Goal: Task Accomplishment & Management: Complete application form

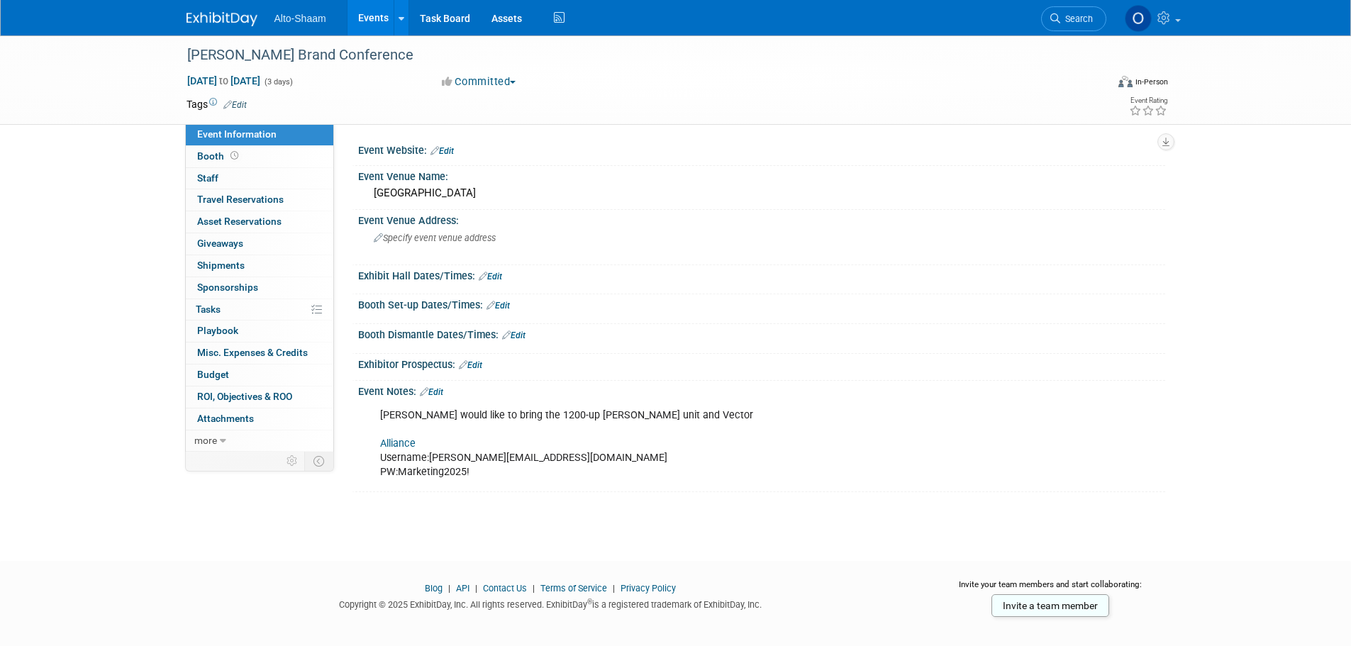
click at [364, 13] on link "Events" at bounding box center [373, 17] width 52 height 35
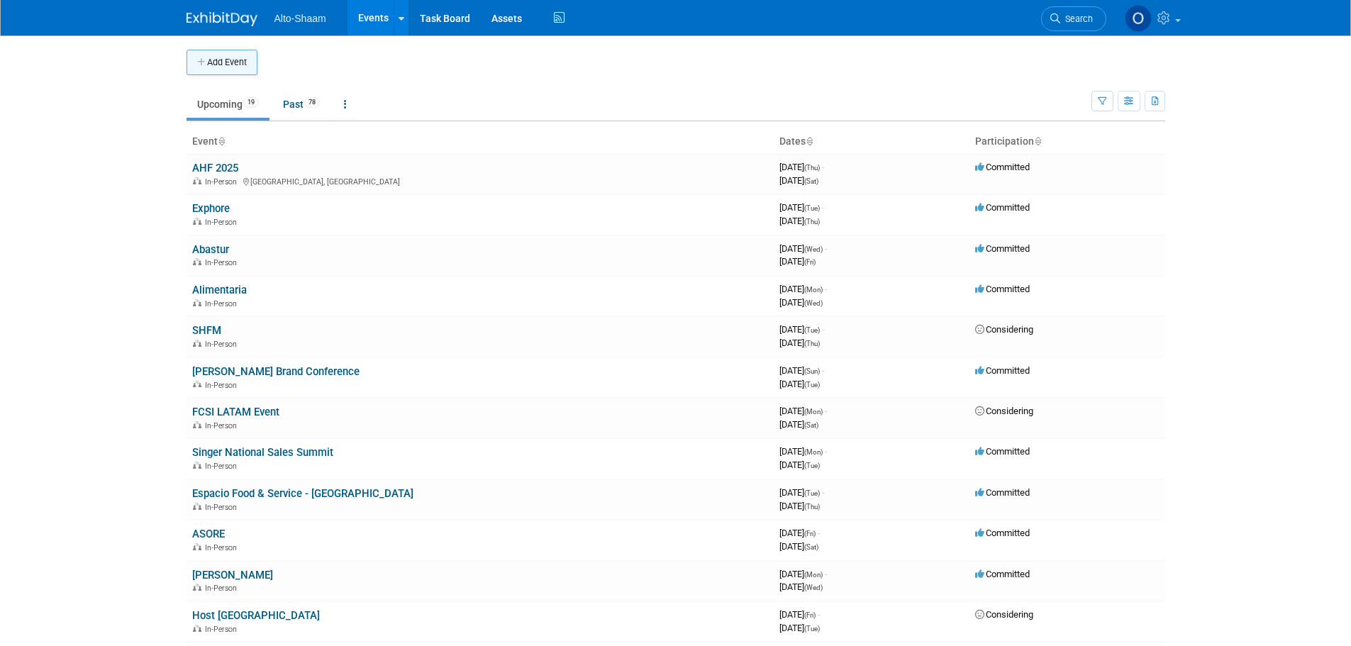
click at [211, 69] on button "Add Event" at bounding box center [221, 63] width 71 height 26
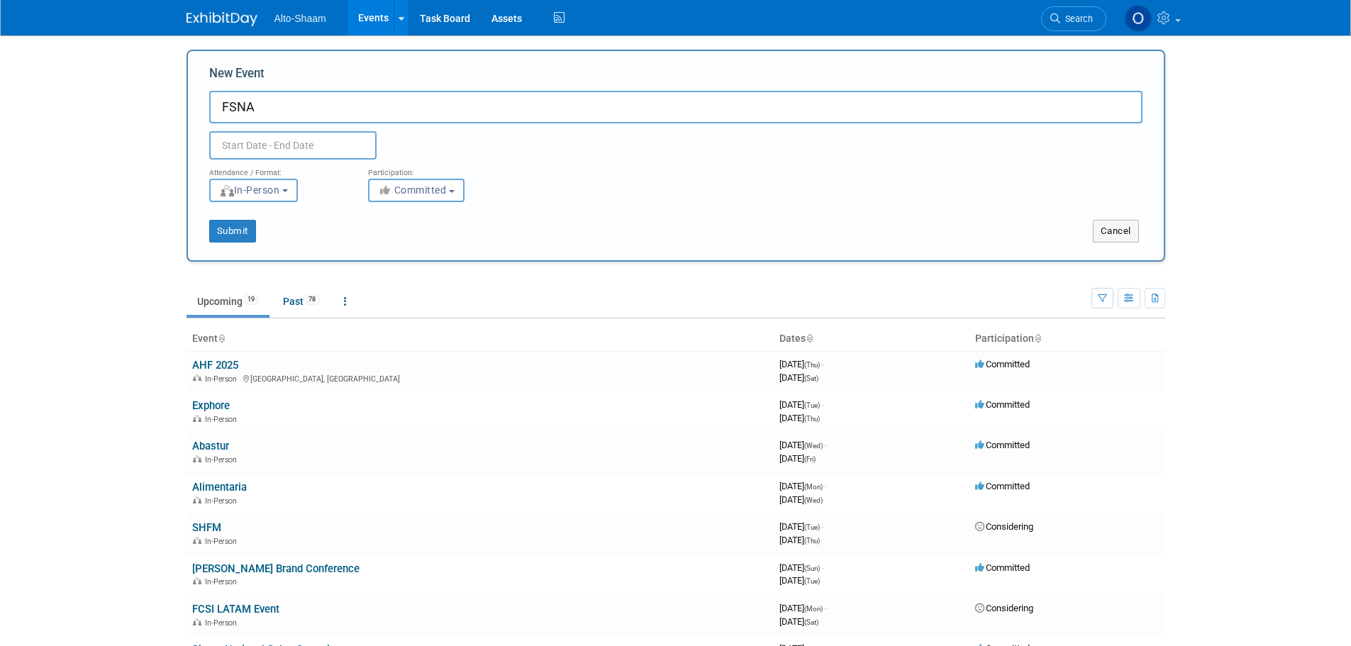
type input "FSNA"
click at [317, 154] on body "Alto-Shaam Events Add Event Bulk Upload Events Shareable Event Boards Recently …" at bounding box center [675, 323] width 1351 height 646
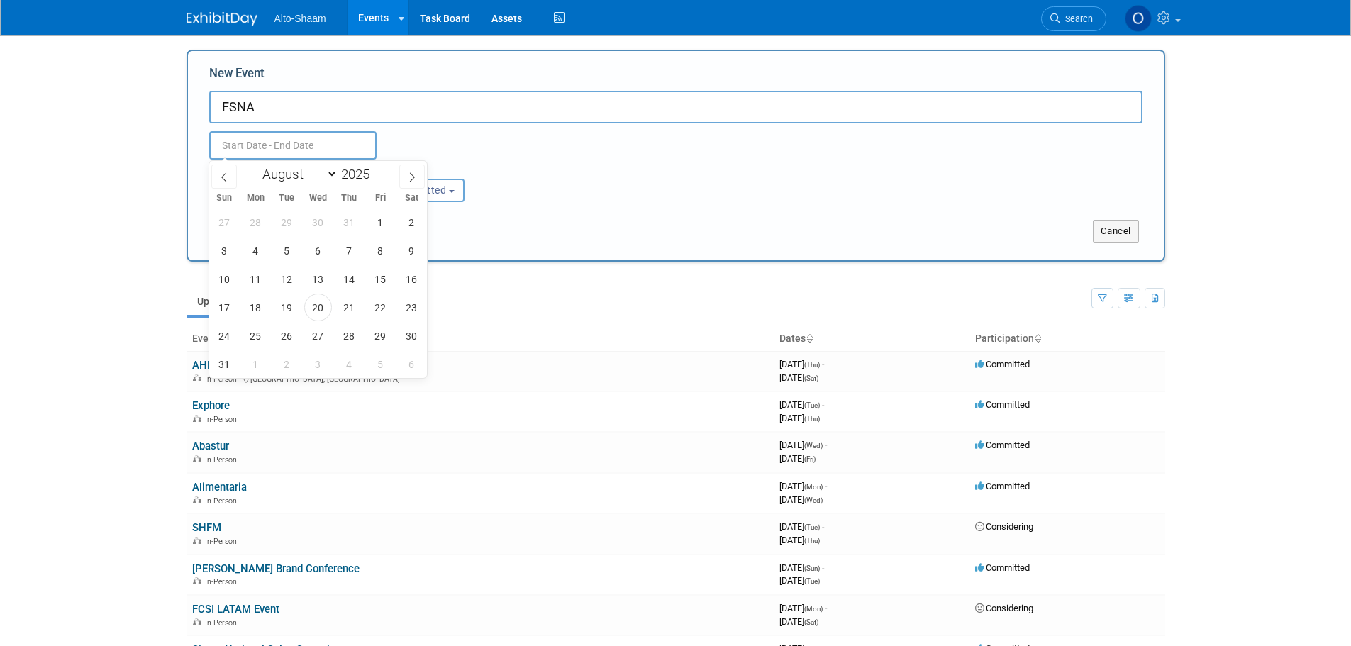
click at [411, 197] on span "Sat" at bounding box center [411, 198] width 31 height 9
click at [408, 177] on icon at bounding box center [412, 177] width 10 height 10
select select "9"
click at [346, 308] on span "23" at bounding box center [349, 308] width 28 height 28
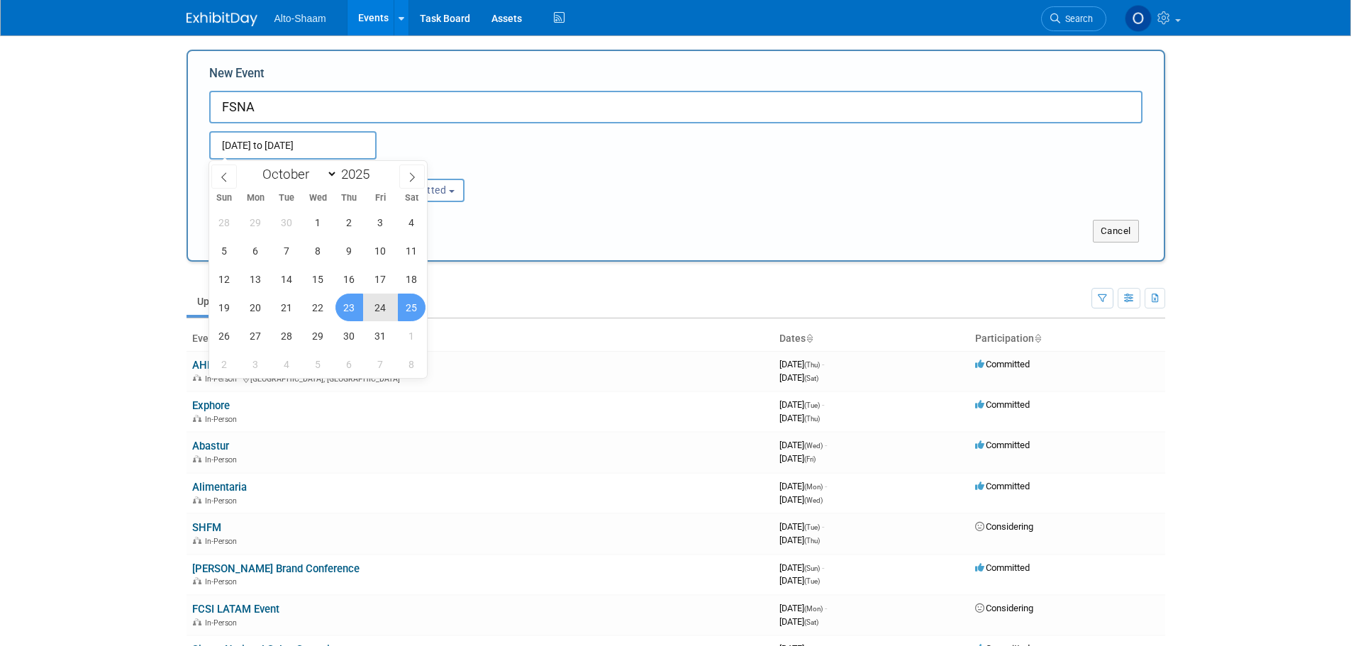
click at [409, 301] on span "25" at bounding box center [412, 308] width 28 height 28
type input "Oct 23, 2025 to Oct 25, 2025"
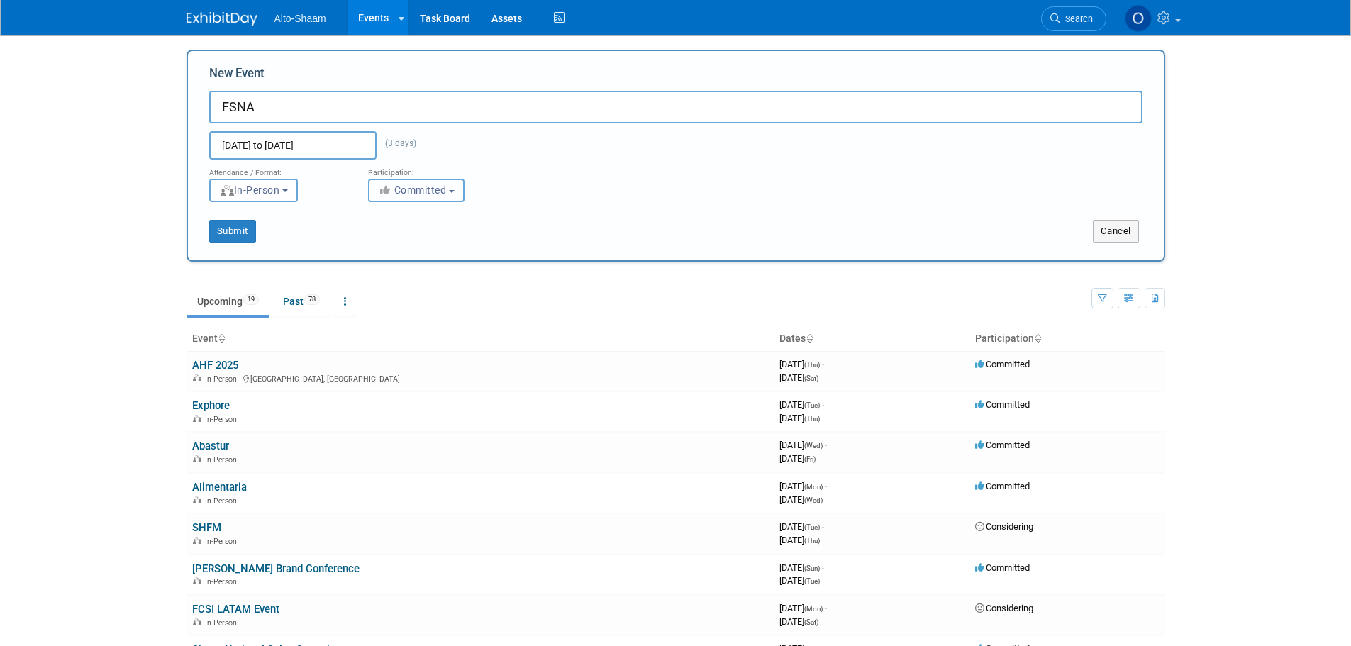
click at [408, 189] on span "Committed" at bounding box center [412, 189] width 69 height 11
click at [425, 215] on label "Committed" at bounding box center [423, 220] width 94 height 18
click at [381, 216] on input "Committed" at bounding box center [376, 220] width 9 height 9
click at [239, 228] on button "Submit" at bounding box center [232, 231] width 47 height 23
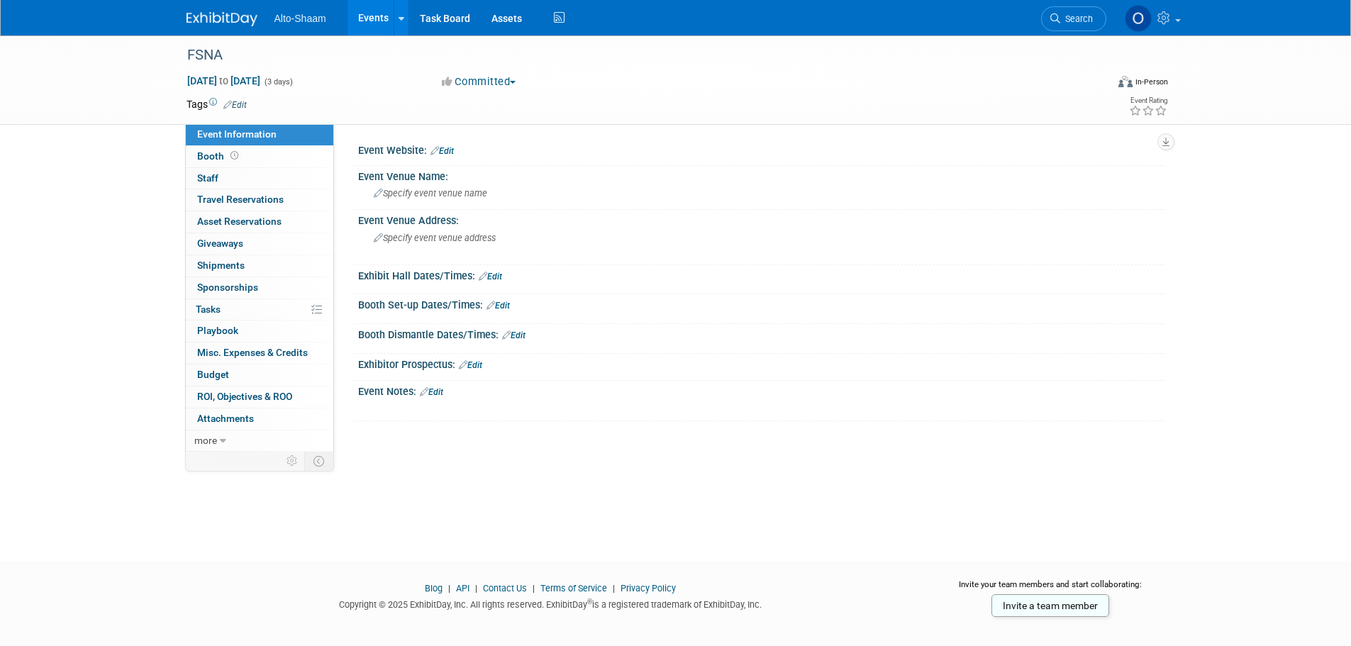
click at [443, 393] on link "Edit" at bounding box center [431, 392] width 23 height 10
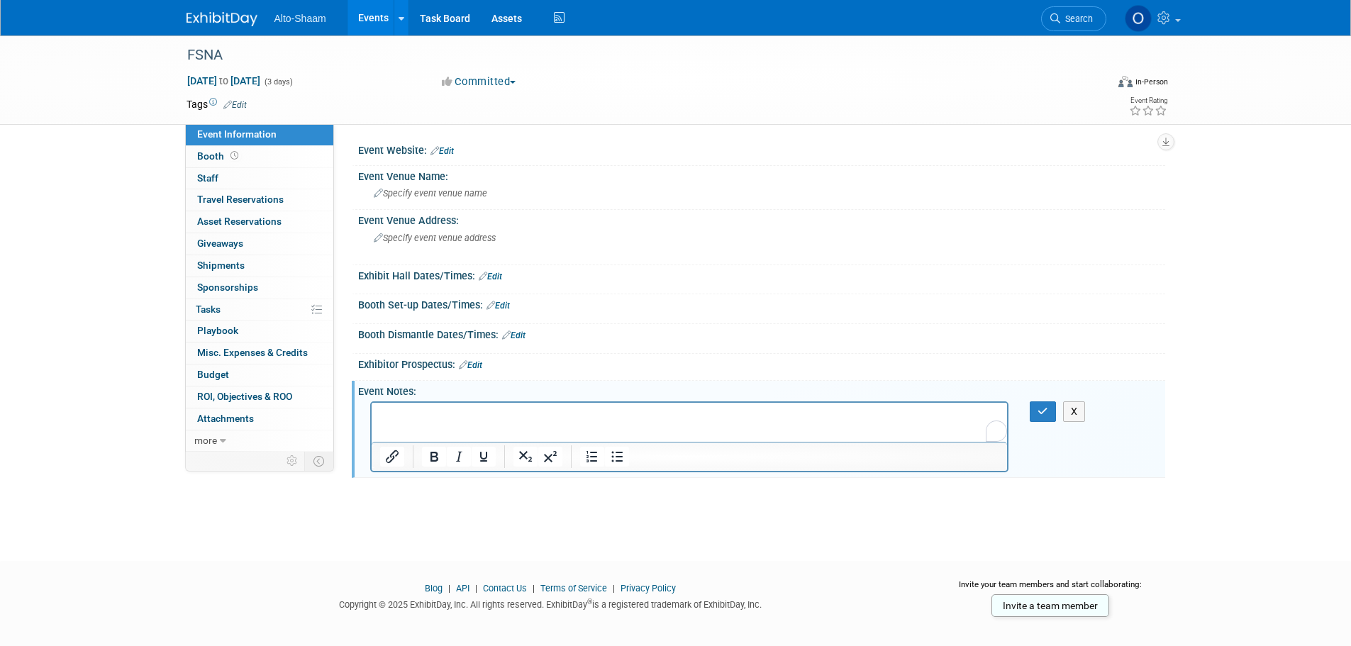
click at [418, 418] on p "To enrich screen reader interactions, please activate Accessibility in Grammarl…" at bounding box center [689, 415] width 620 height 14
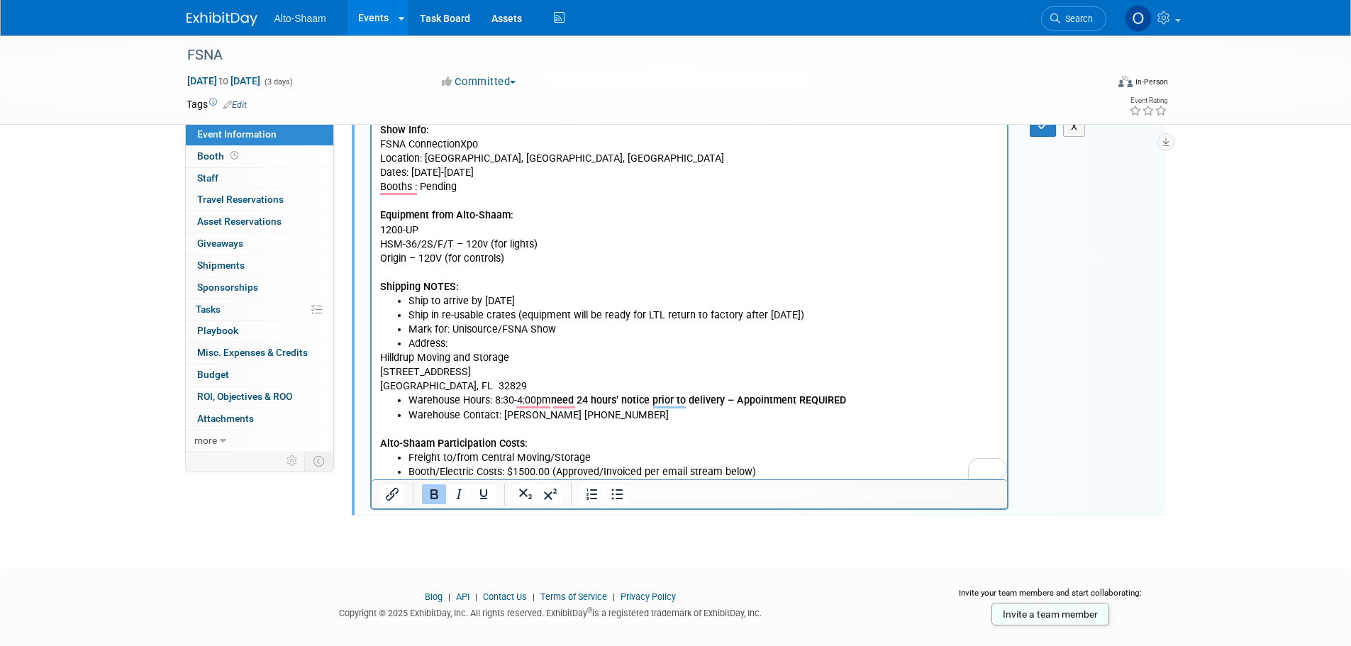
scroll to position [147, 0]
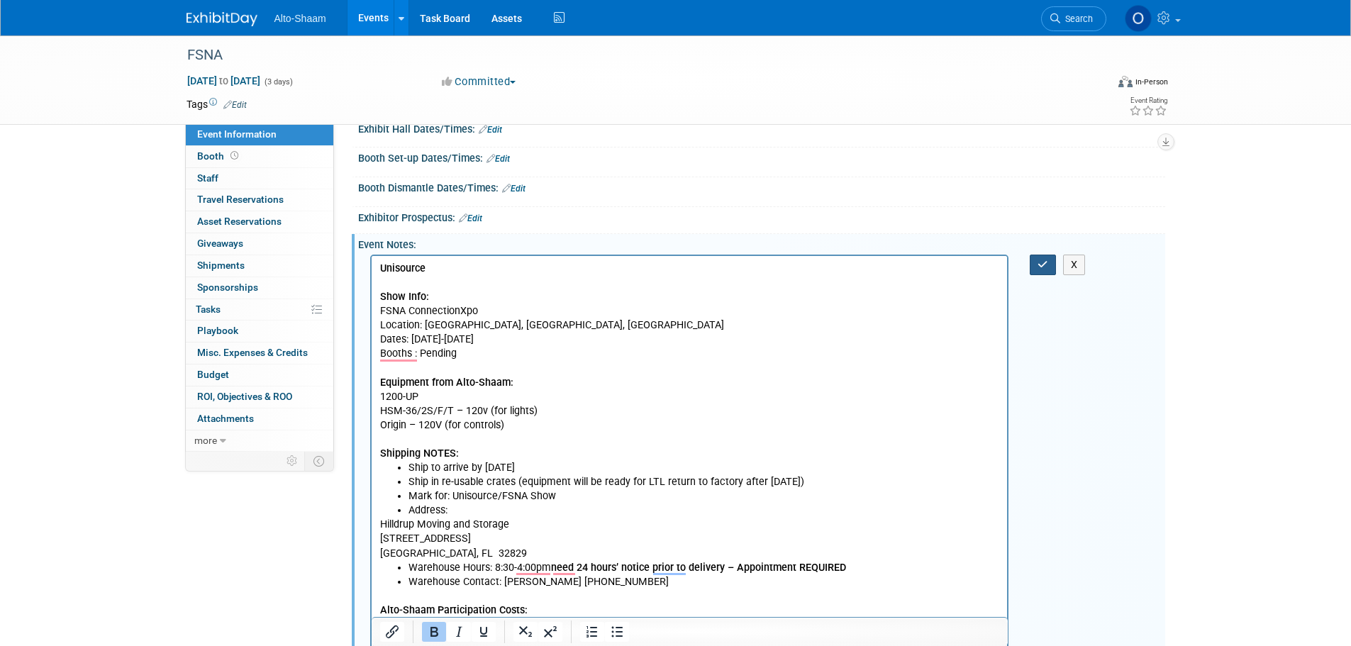
click at [1049, 262] on button "button" at bounding box center [1043, 265] width 26 height 21
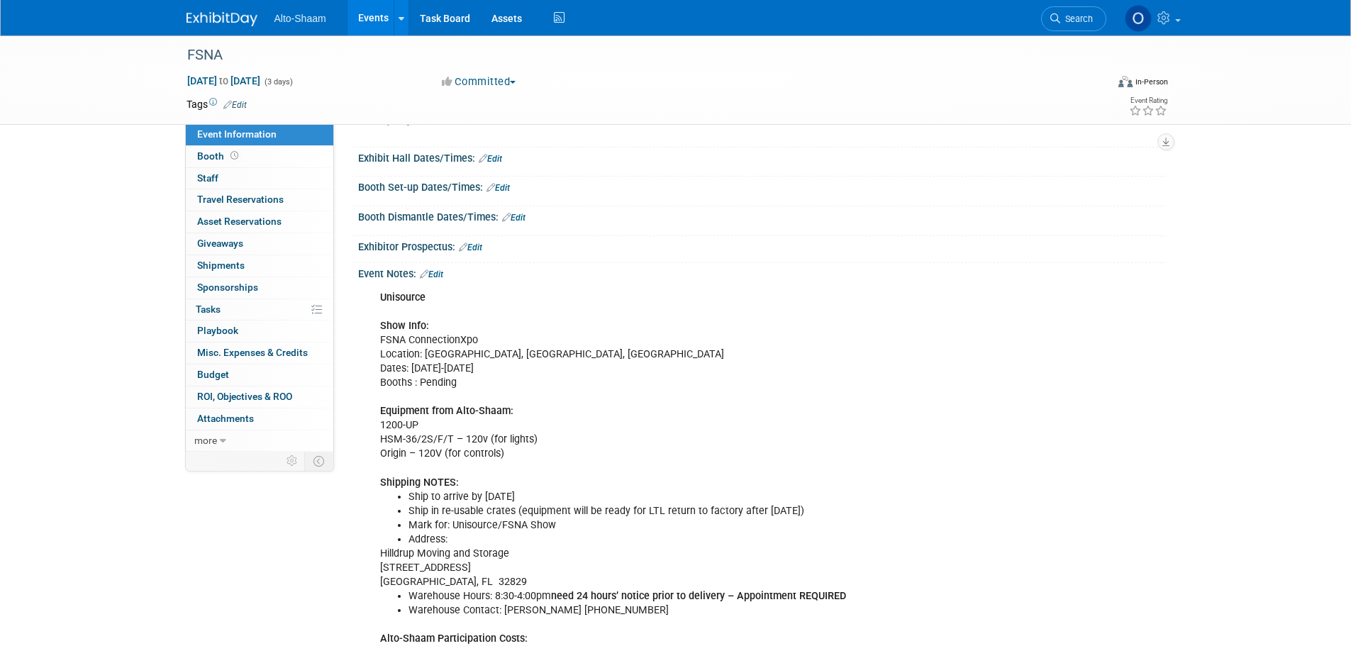
scroll to position [0, 0]
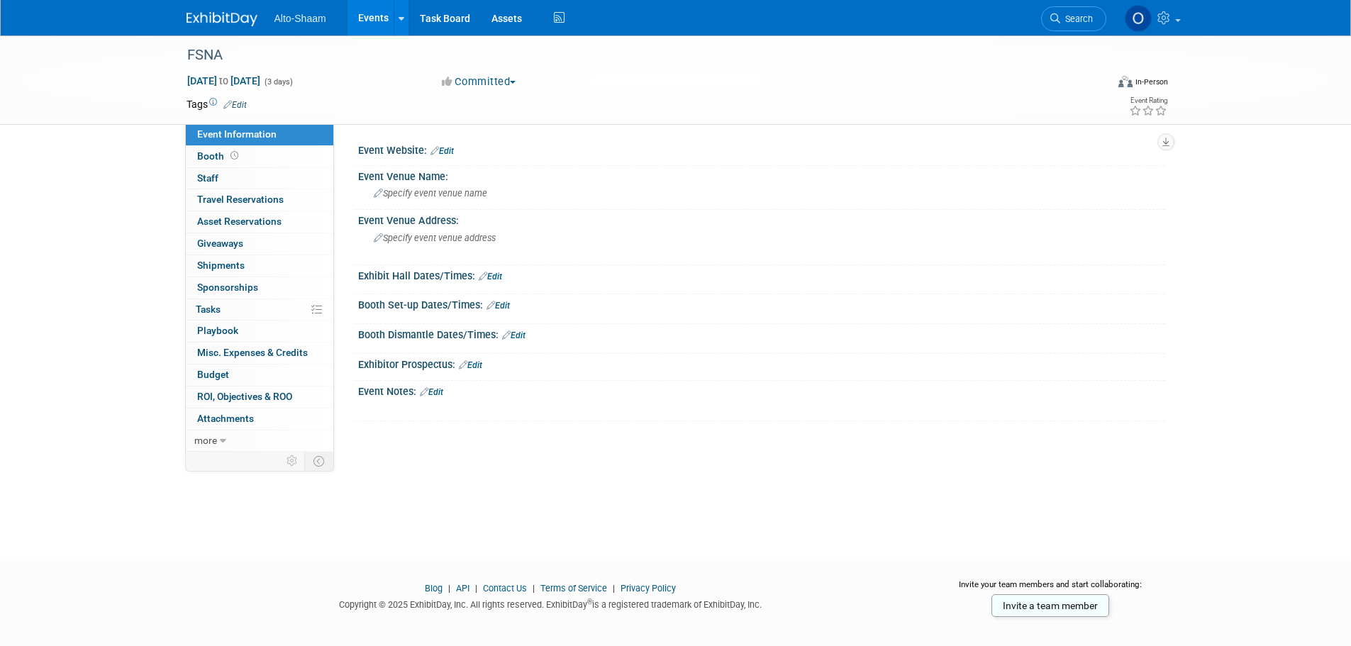
click at [377, 16] on link "Events" at bounding box center [373, 17] width 52 height 35
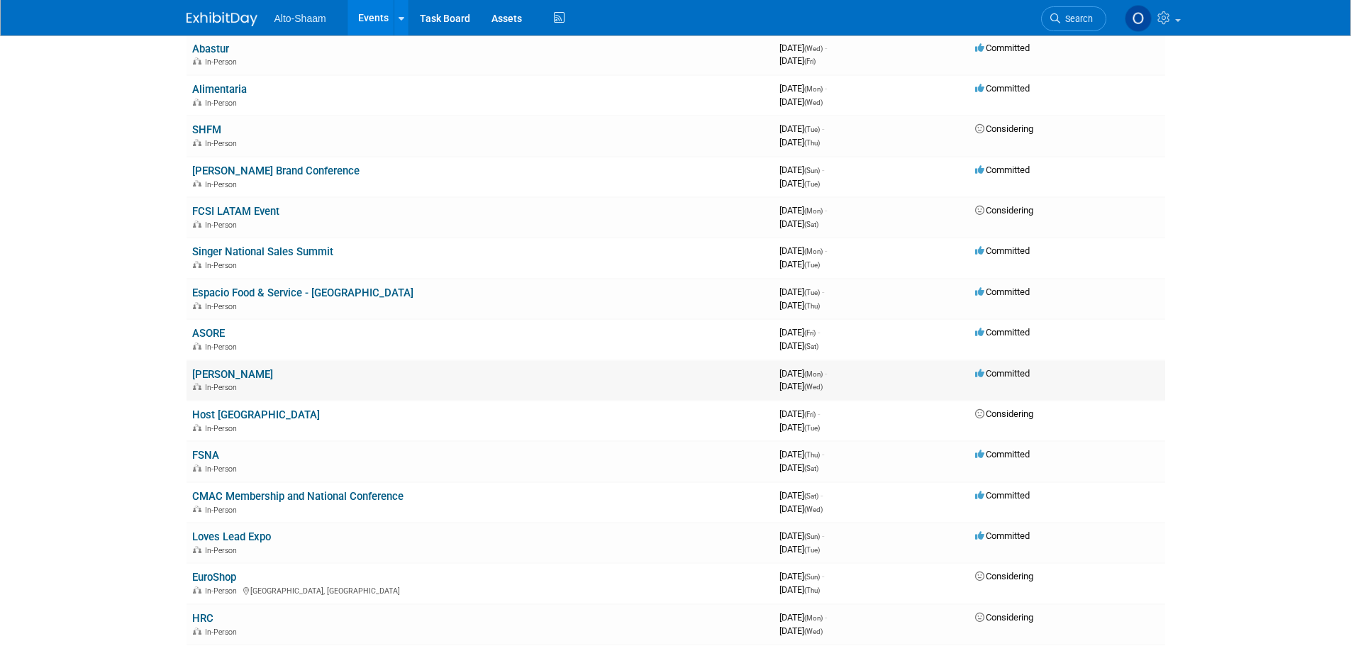
scroll to position [213, 0]
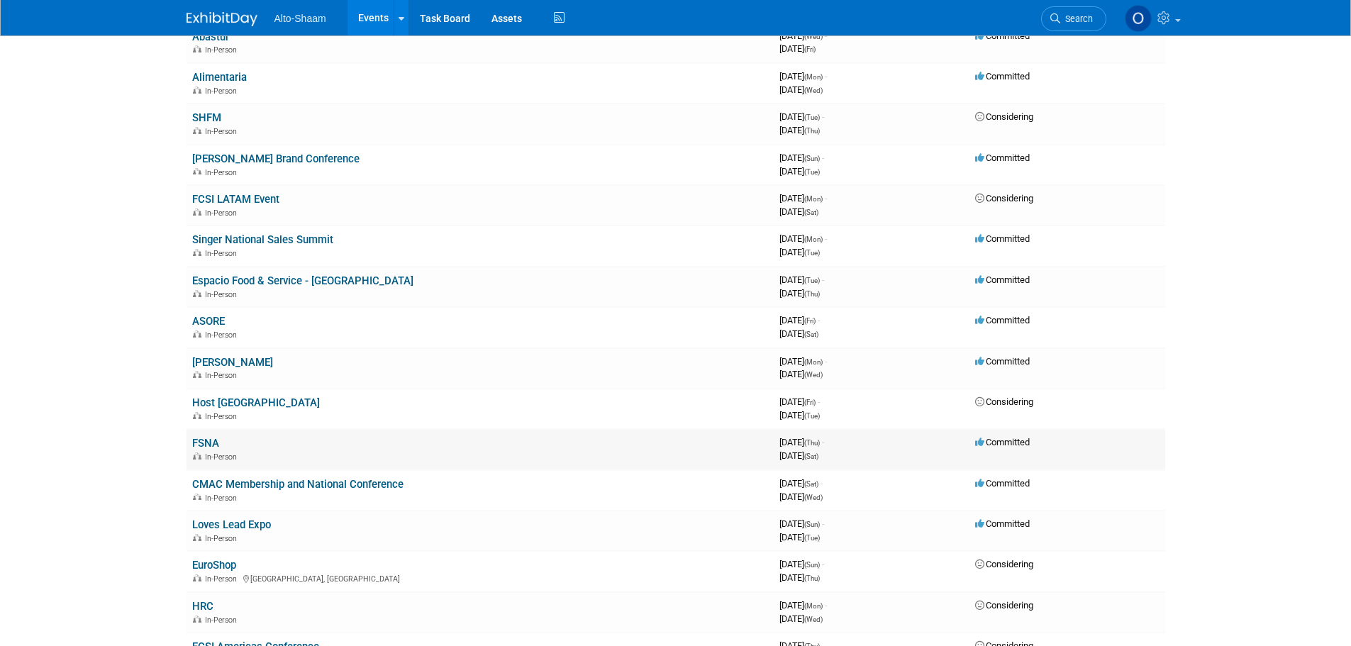
click at [206, 439] on link "FSNA" at bounding box center [205, 443] width 27 height 13
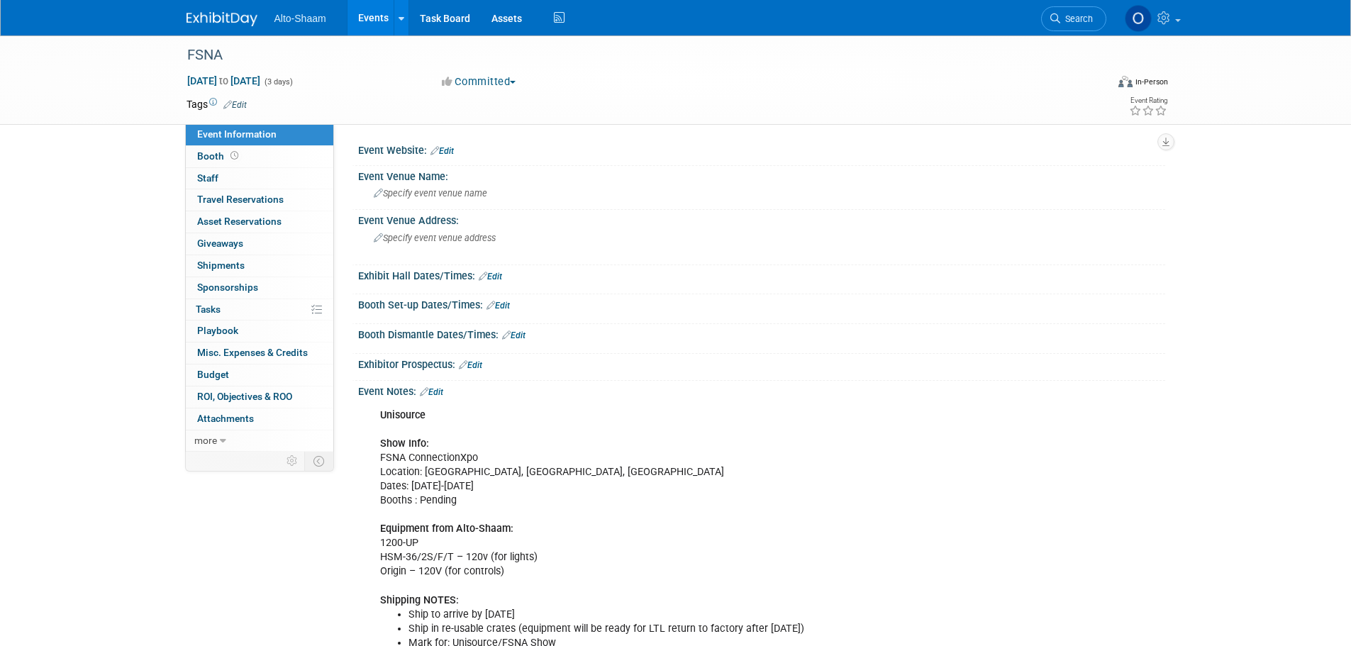
click at [369, 13] on link "Events" at bounding box center [373, 17] width 52 height 35
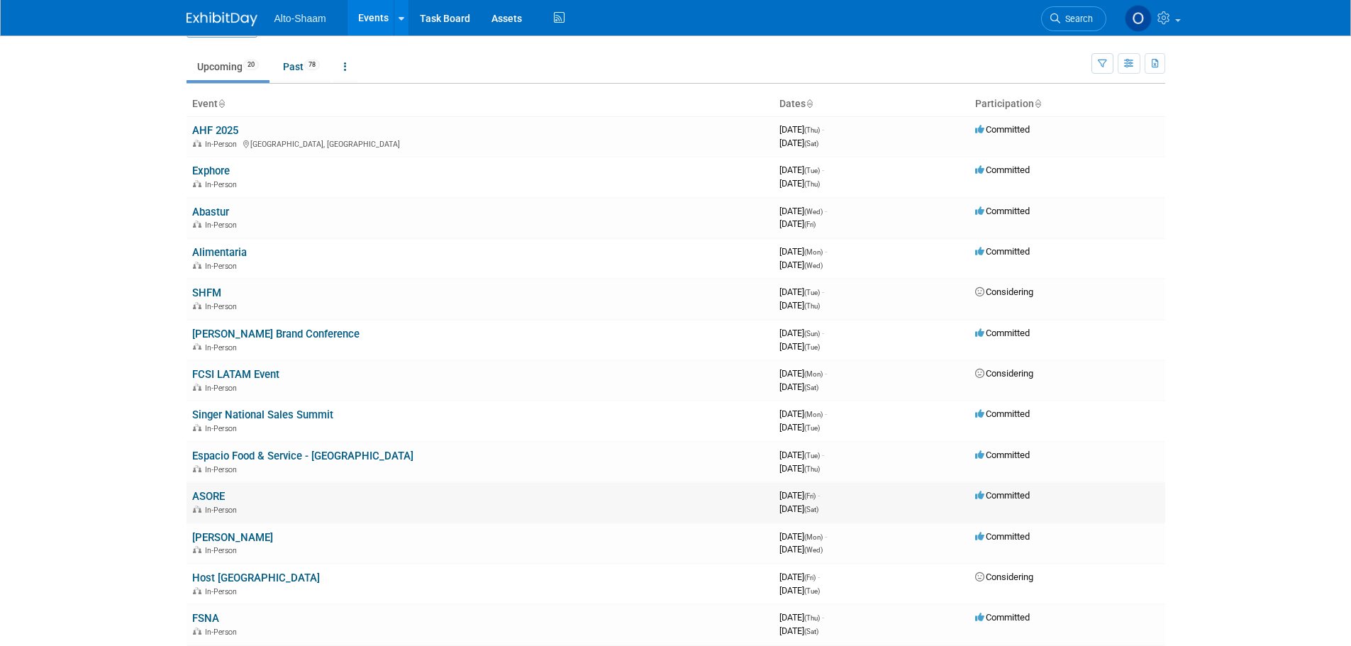
scroll to position [71, 0]
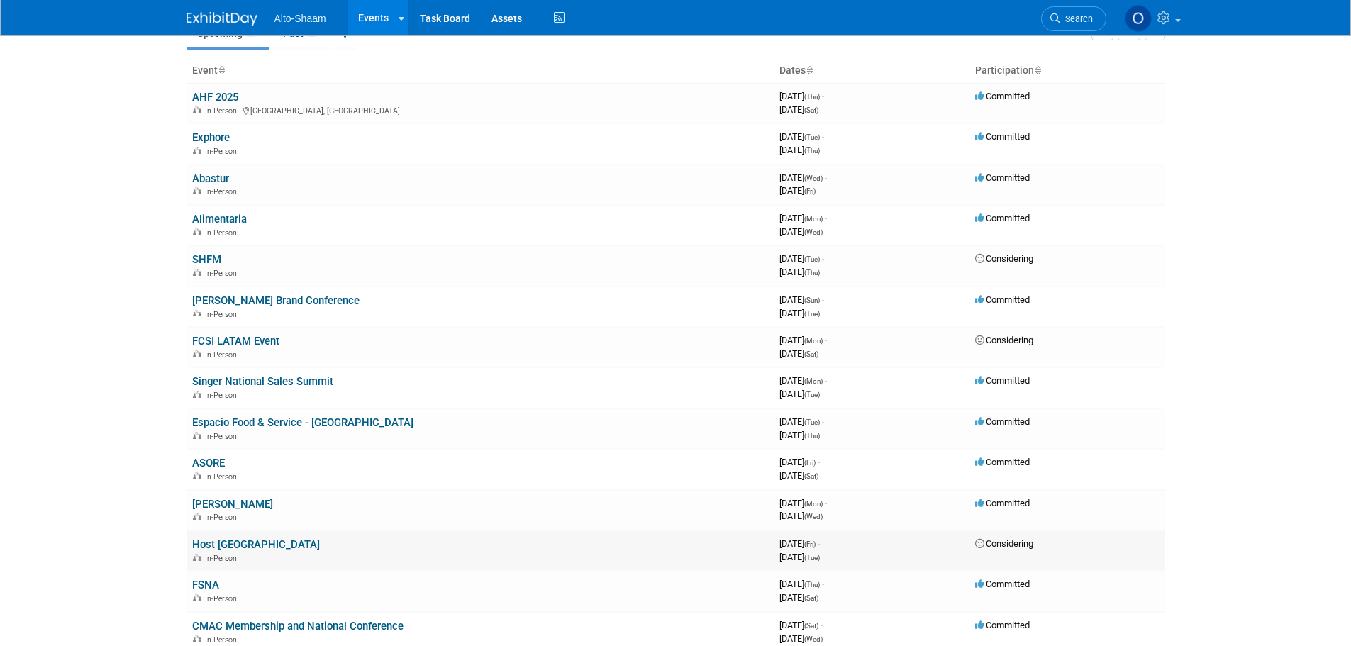
click at [226, 545] on link "Host [GEOGRAPHIC_DATA]" at bounding box center [256, 544] width 128 height 13
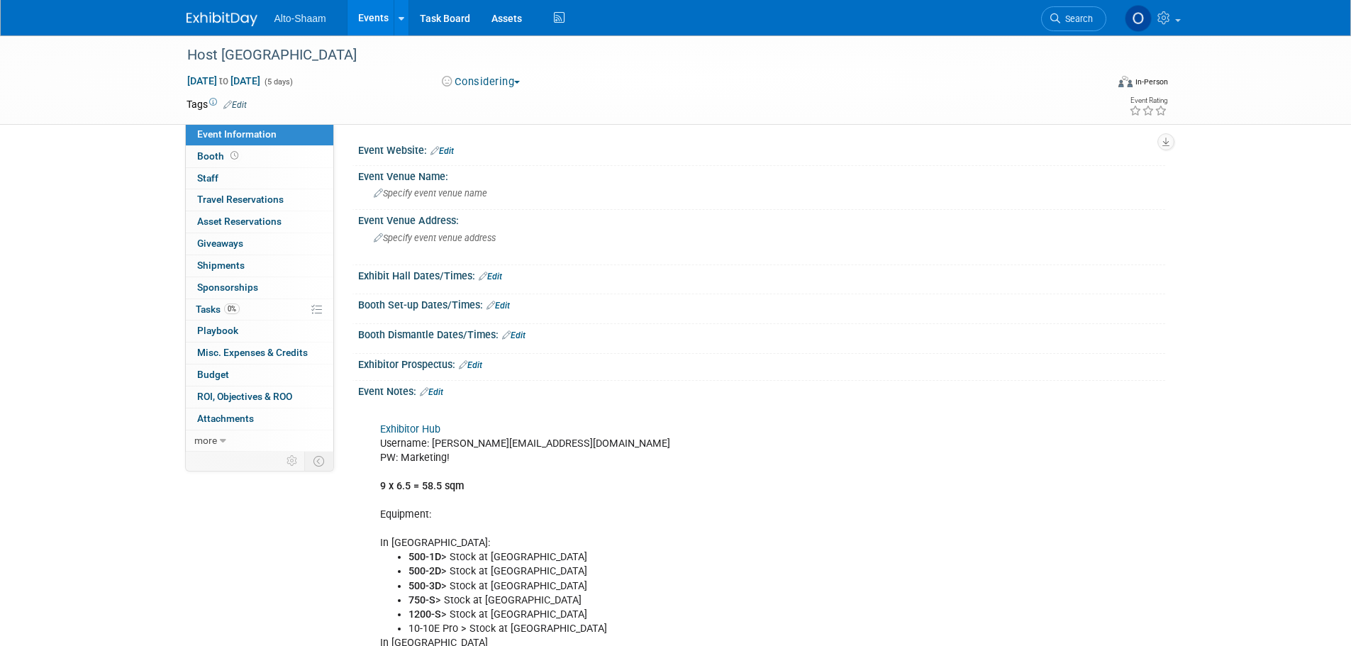
click at [394, 431] on link "Exhibitor Hub" at bounding box center [410, 429] width 60 height 12
